Goal: Task Accomplishment & Management: Manage account settings

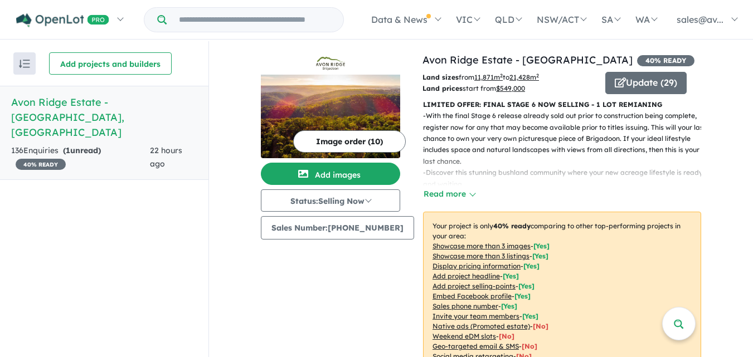
scroll to position [2, 0]
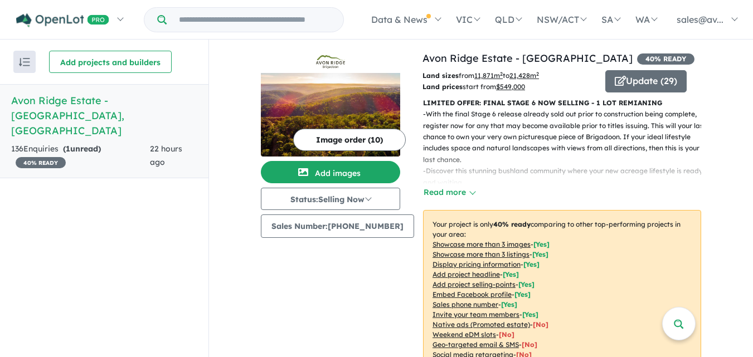
drag, startPoint x: 756, startPoint y: 42, endPoint x: 759, endPoint y: 100, distance: 58.0
click at [753, 100] on html "Skip to main content Homepage My Dashboard (1) Buyer Demand Index Suburb/Counci…" at bounding box center [376, 176] width 753 height 357
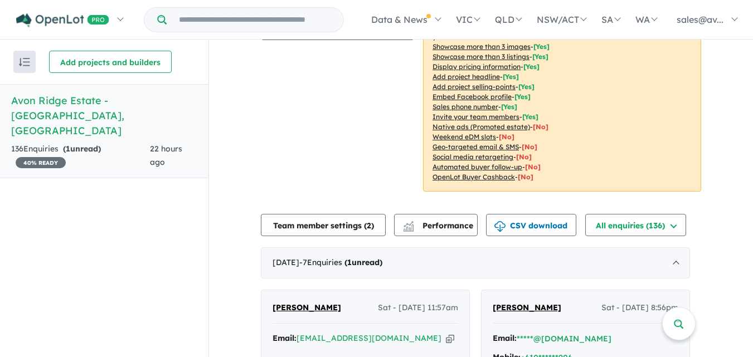
scroll to position [421, 0]
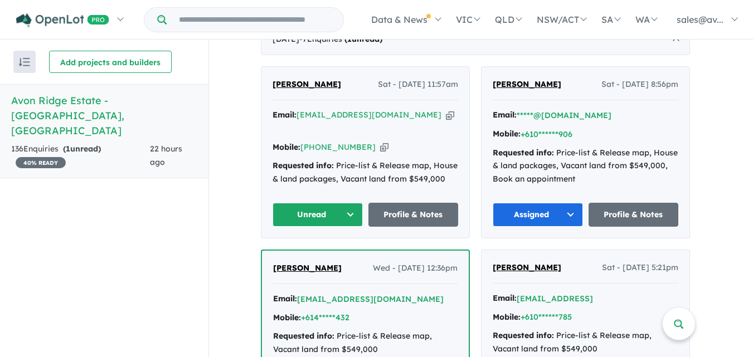
click at [356, 208] on button "Unread" at bounding box center [318, 215] width 90 height 24
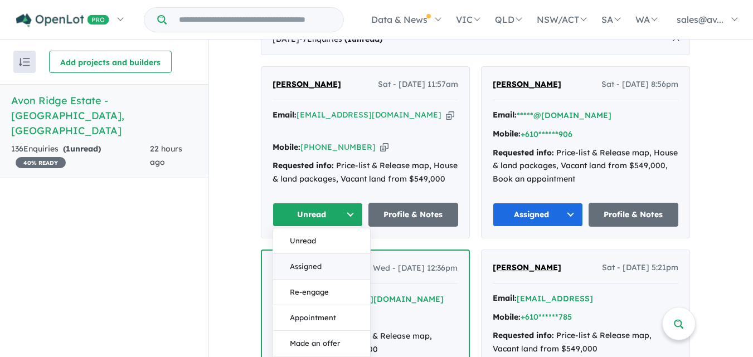
click at [322, 262] on button "Assigned" at bounding box center [321, 267] width 97 height 26
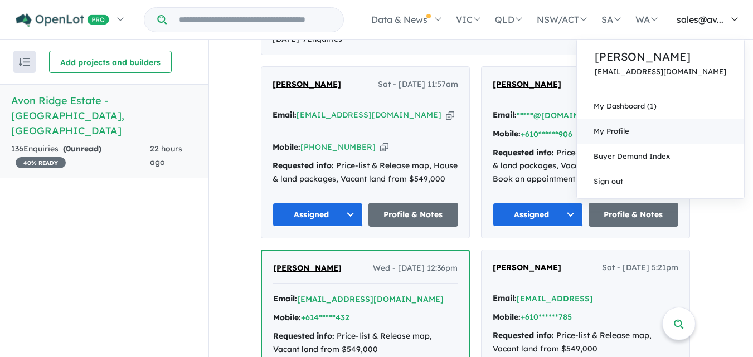
click at [629, 127] on span "My Profile" at bounding box center [612, 131] width 36 height 9
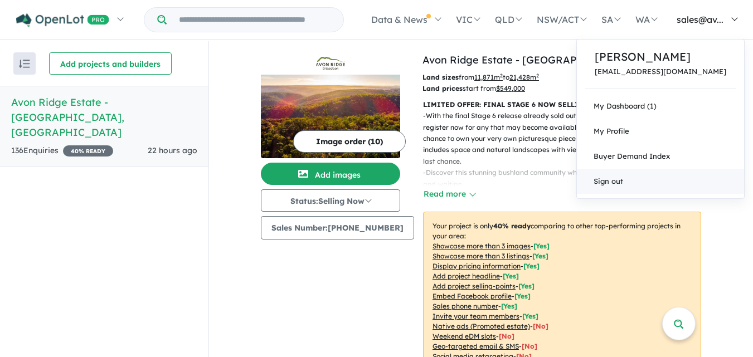
click at [665, 178] on link "Sign out" at bounding box center [660, 181] width 167 height 25
